Goal: Transaction & Acquisition: Purchase product/service

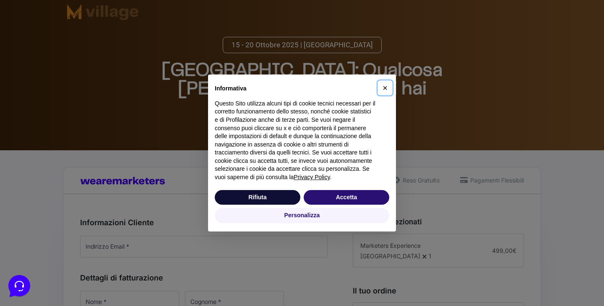
click at [385, 88] on span "×" at bounding box center [384, 87] width 5 height 9
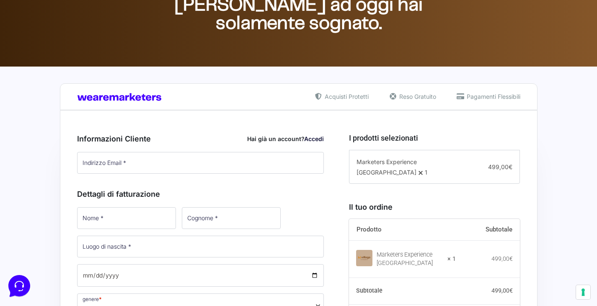
scroll to position [126, 0]
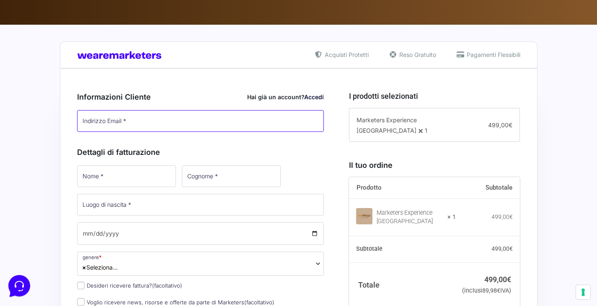
click at [126, 121] on input "Indirizzo Email *" at bounding box center [200, 121] width 247 height 22
type input "[EMAIL_ADDRESS][DOMAIN_NAME]"
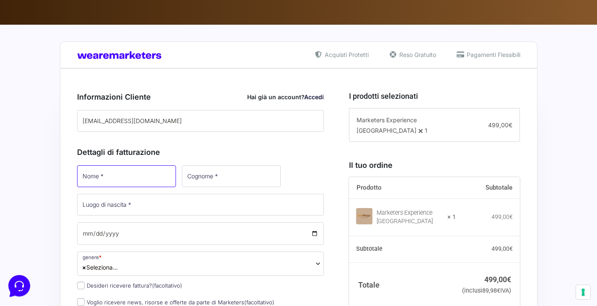
type input "Diego"
type input "Gastaldi"
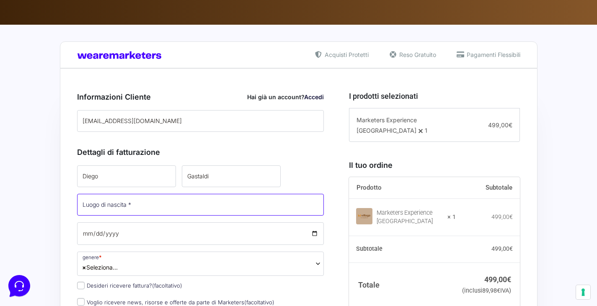
type input "Diego"
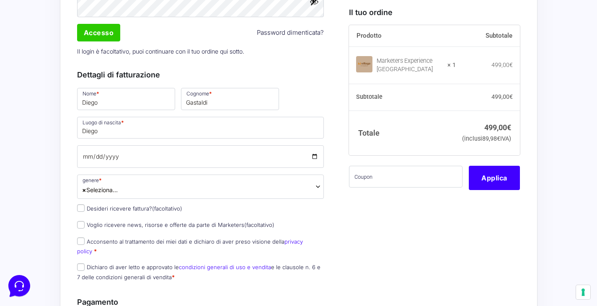
scroll to position [293, 0]
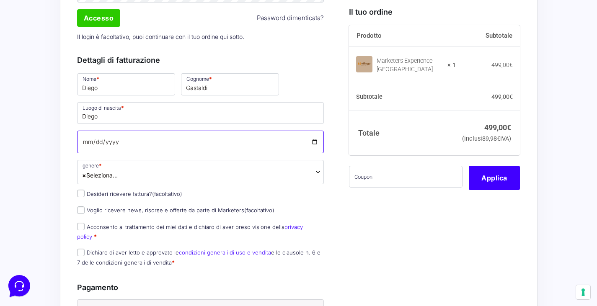
click at [303, 141] on input "Data di nascita *" at bounding box center [200, 142] width 247 height 23
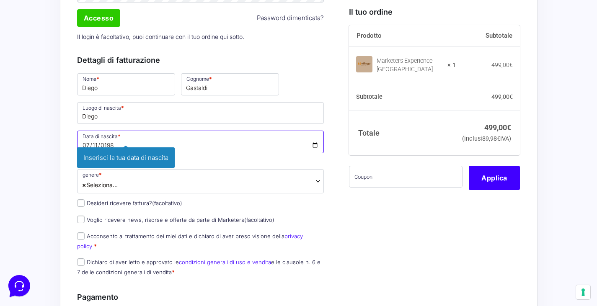
type input "[DATE]"
click at [145, 178] on span "× Seleziona..." at bounding box center [200, 181] width 247 height 24
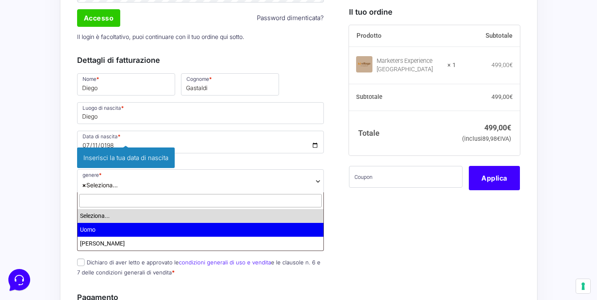
select select "Uomo"
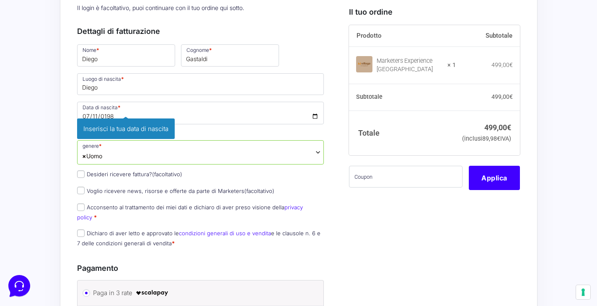
scroll to position [335, 0]
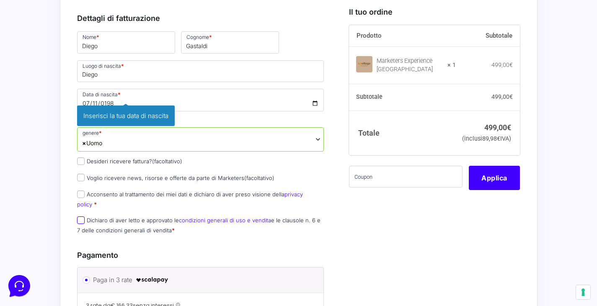
click at [82, 213] on div "Nome * [PERSON_NAME] * Gastaldi Luogo di nascita * Diego Data di nascita * [DAT…" at bounding box center [200, 135] width 253 height 210
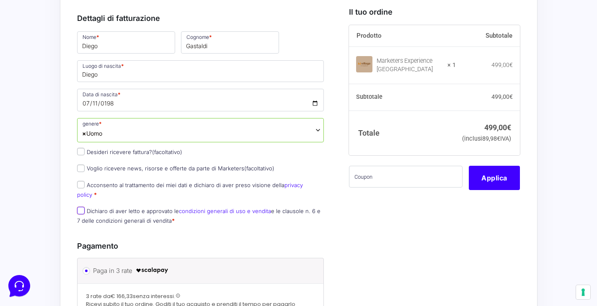
click at [80, 207] on input "Dichiaro di aver letto e approvato le condizioni generali di uso e vendita e le…" at bounding box center [81, 211] width 8 height 8
checkbox input "true"
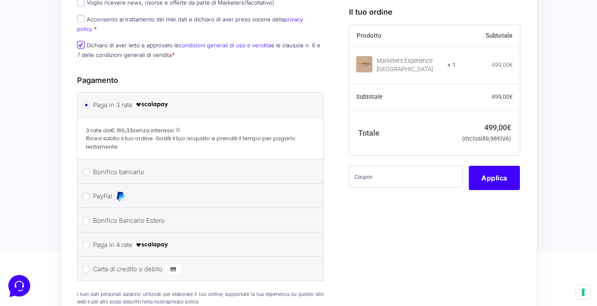
scroll to position [503, 0]
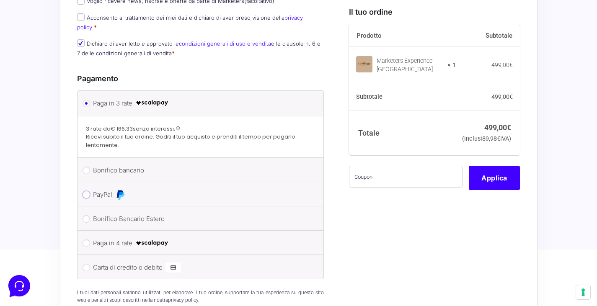
click at [85, 191] on input "PayPal" at bounding box center [87, 195] width 8 height 8
radio input "true"
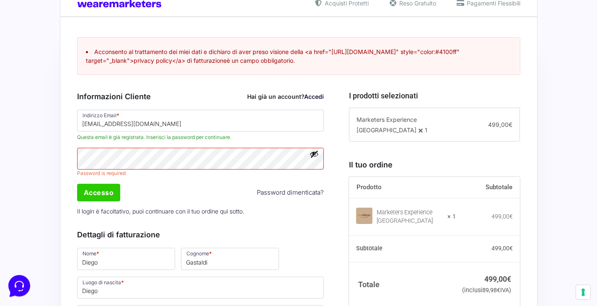
scroll to position [173, 0]
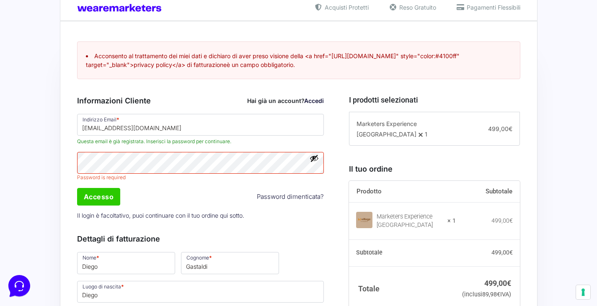
click at [315, 99] on link "Accedi" at bounding box center [314, 100] width 20 height 7
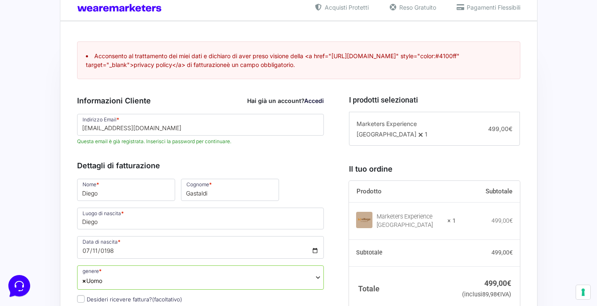
click at [309, 99] on link "Accedi" at bounding box center [314, 100] width 20 height 7
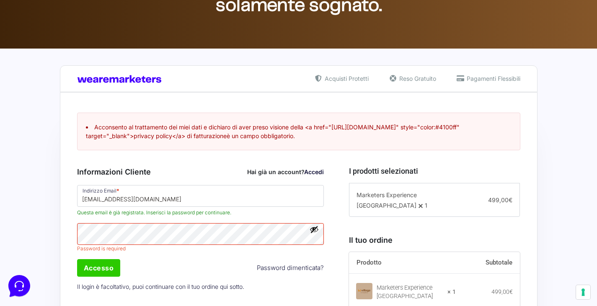
scroll to position [252, 0]
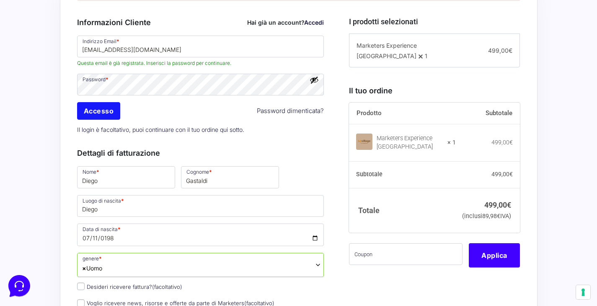
click at [106, 114] on input "Accesso" at bounding box center [99, 111] width 44 height 18
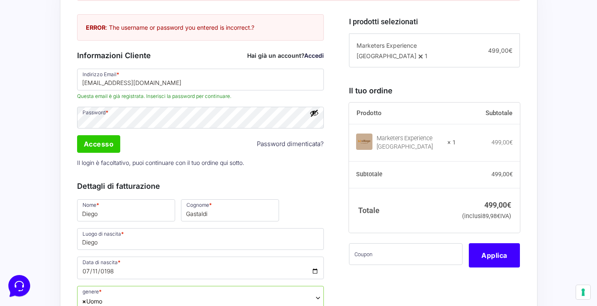
click at [285, 146] on link "Password dimenticata?" at bounding box center [290, 145] width 67 height 10
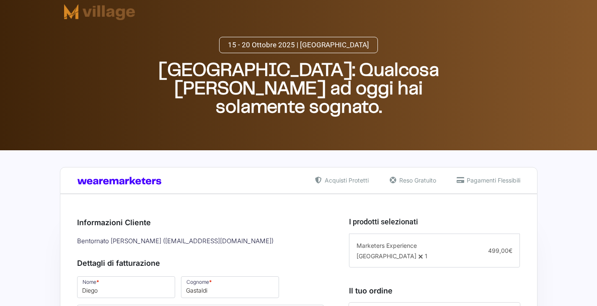
select select "Uomo"
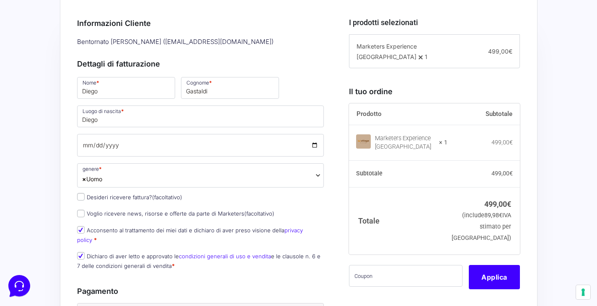
scroll to position [210, 0]
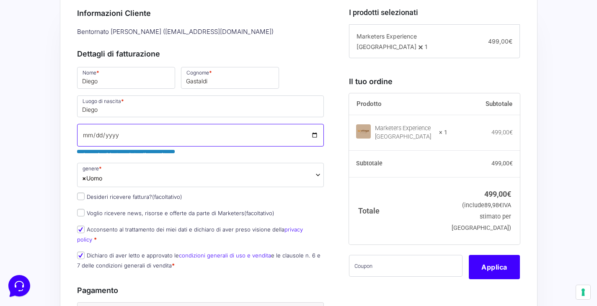
click at [148, 125] on input "Data di nascita *" at bounding box center [200, 135] width 247 height 23
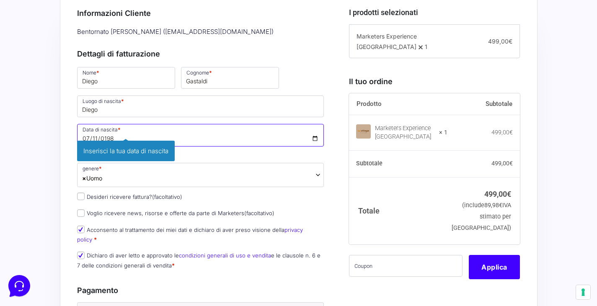
type input "[DATE]"
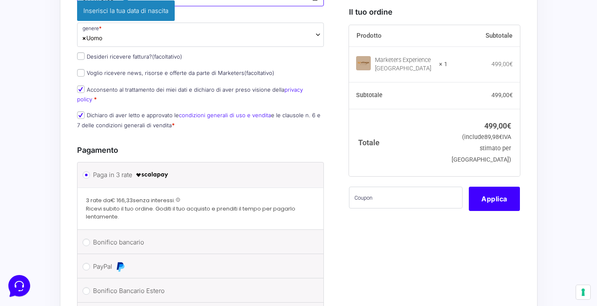
scroll to position [419, 0]
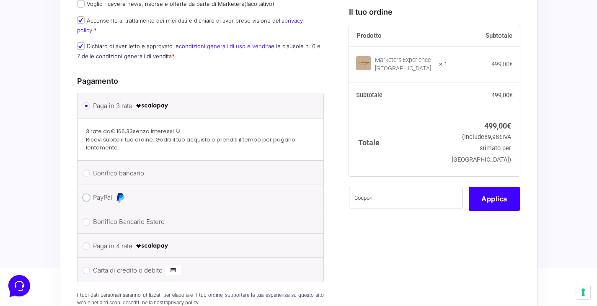
click at [83, 194] on input "PayPal" at bounding box center [87, 198] width 8 height 8
radio input "true"
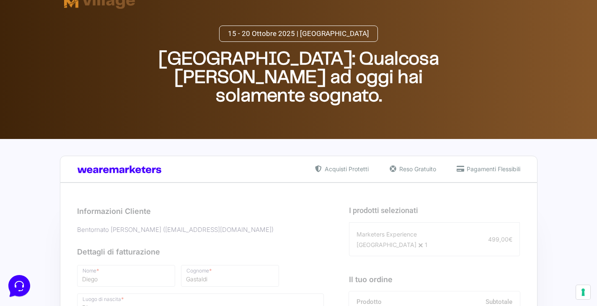
scroll to position [0, 0]
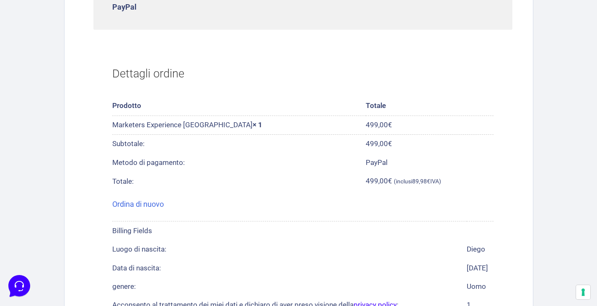
scroll to position [168, 0]
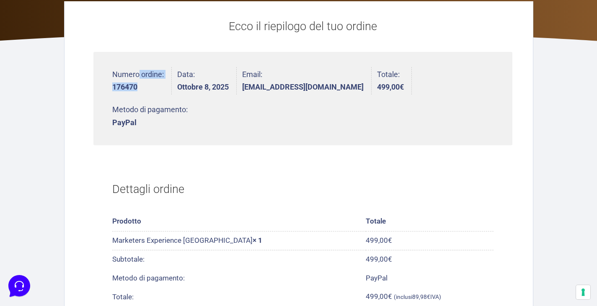
drag, startPoint x: 139, startPoint y: 83, endPoint x: 109, endPoint y: 87, distance: 30.9
click at [109, 87] on ul "Numero ordine: 176470 Data: Ottobre 8, 2025 Email: dieghe.gastaldi@gmail.com To…" at bounding box center [302, 98] width 419 height 93
click at [136, 91] on strong "176470" at bounding box center [138, 87] width 52 height 8
drag, startPoint x: 139, startPoint y: 88, endPoint x: 113, endPoint y: 90, distance: 26.5
click at [113, 90] on strong "176470" at bounding box center [138, 87] width 52 height 8
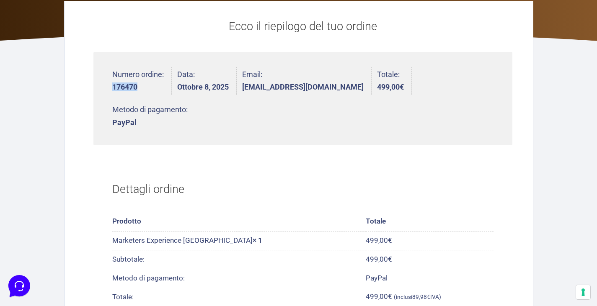
copy strong "176470"
